Goal: Find specific page/section

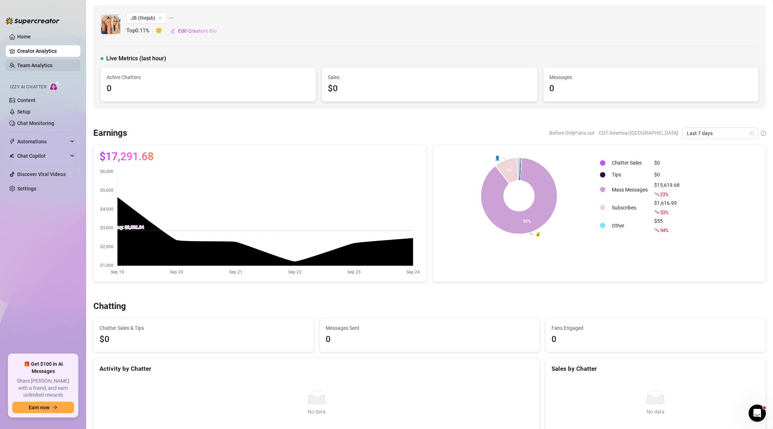
click at [28, 65] on link "Team Analytics" at bounding box center [34, 65] width 35 height 6
